Goal: Task Accomplishment & Management: Use online tool/utility

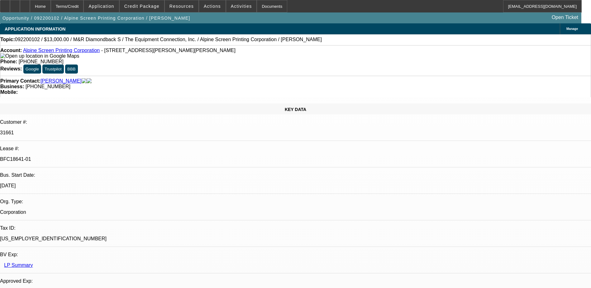
select select "0"
select select "2"
select select "0"
select select "2"
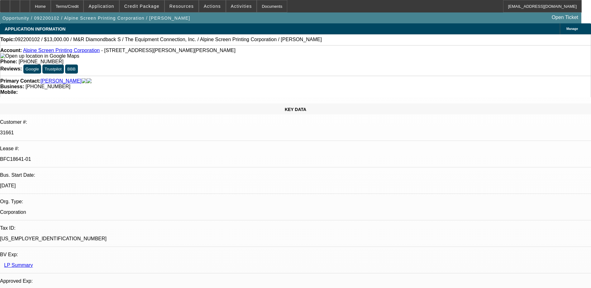
select select "0"
select select "2"
select select "0"
select select "2"
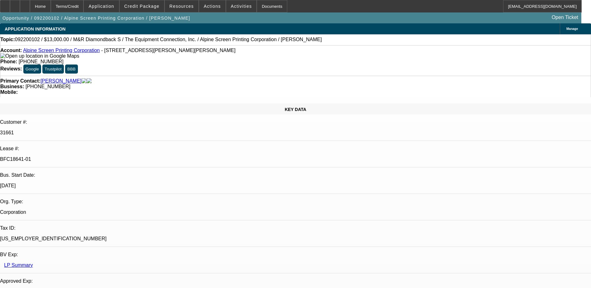
select select "0"
select select "2"
select select "0"
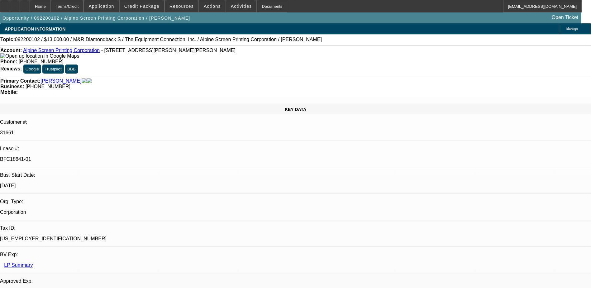
select select "0"
select select "2"
